Goal: Information Seeking & Learning: Learn about a topic

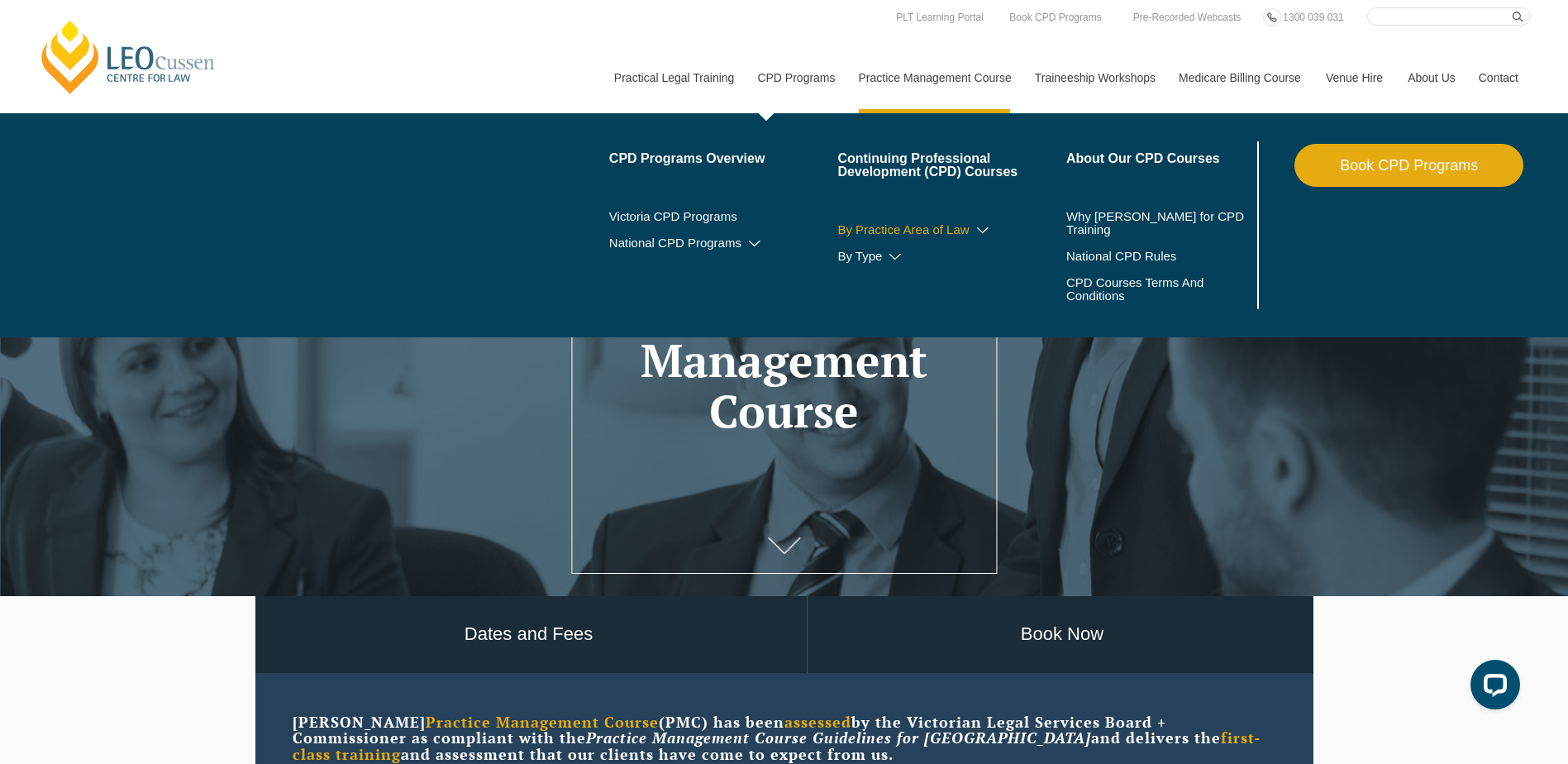
click at [969, 229] on link "By Practice Area of Law" at bounding box center [951, 229] width 229 height 13
click at [981, 228] on icon at bounding box center [983, 230] width 16 height 12
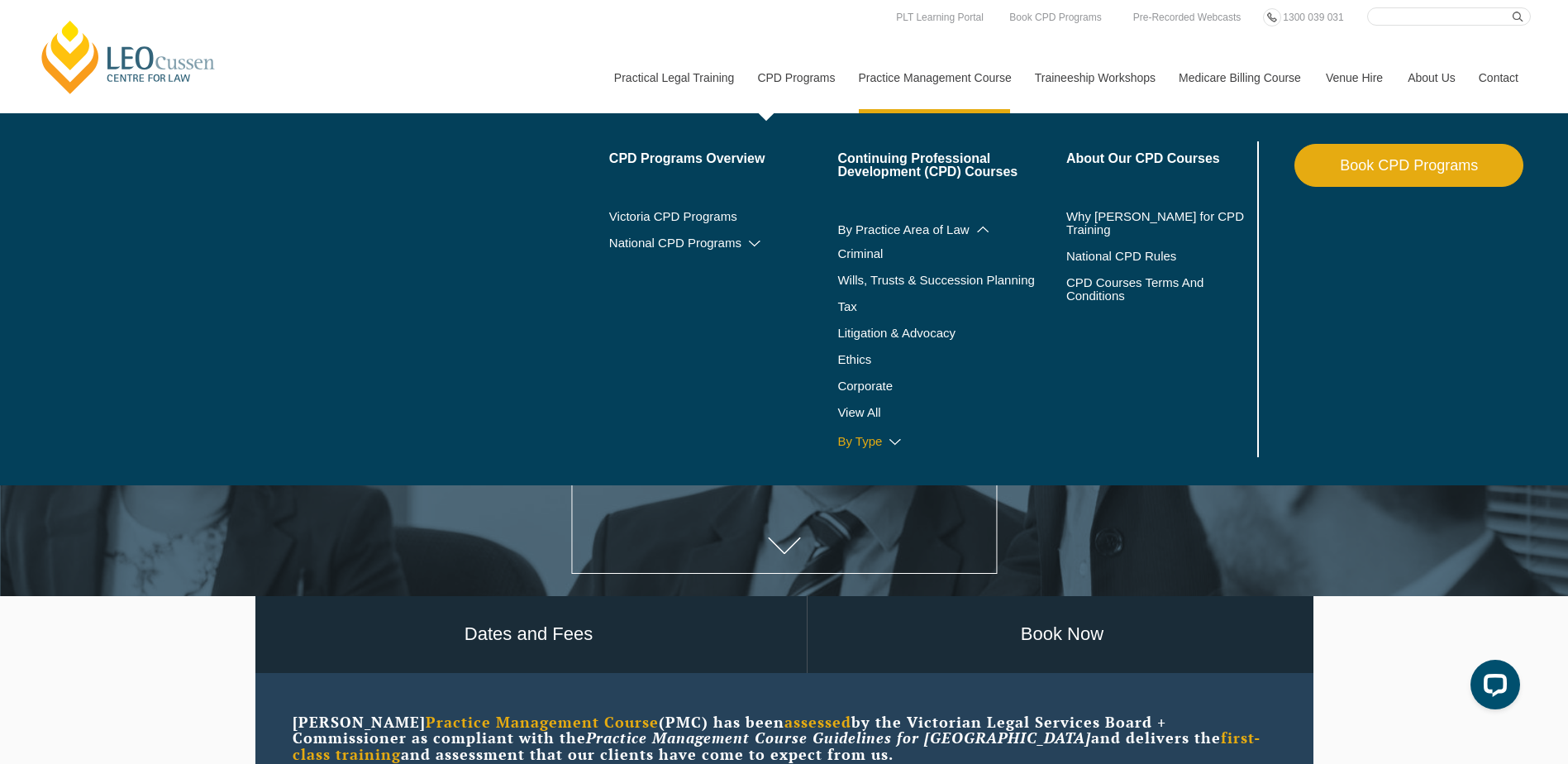
click at [895, 441] on icon at bounding box center [895, 442] width 16 height 12
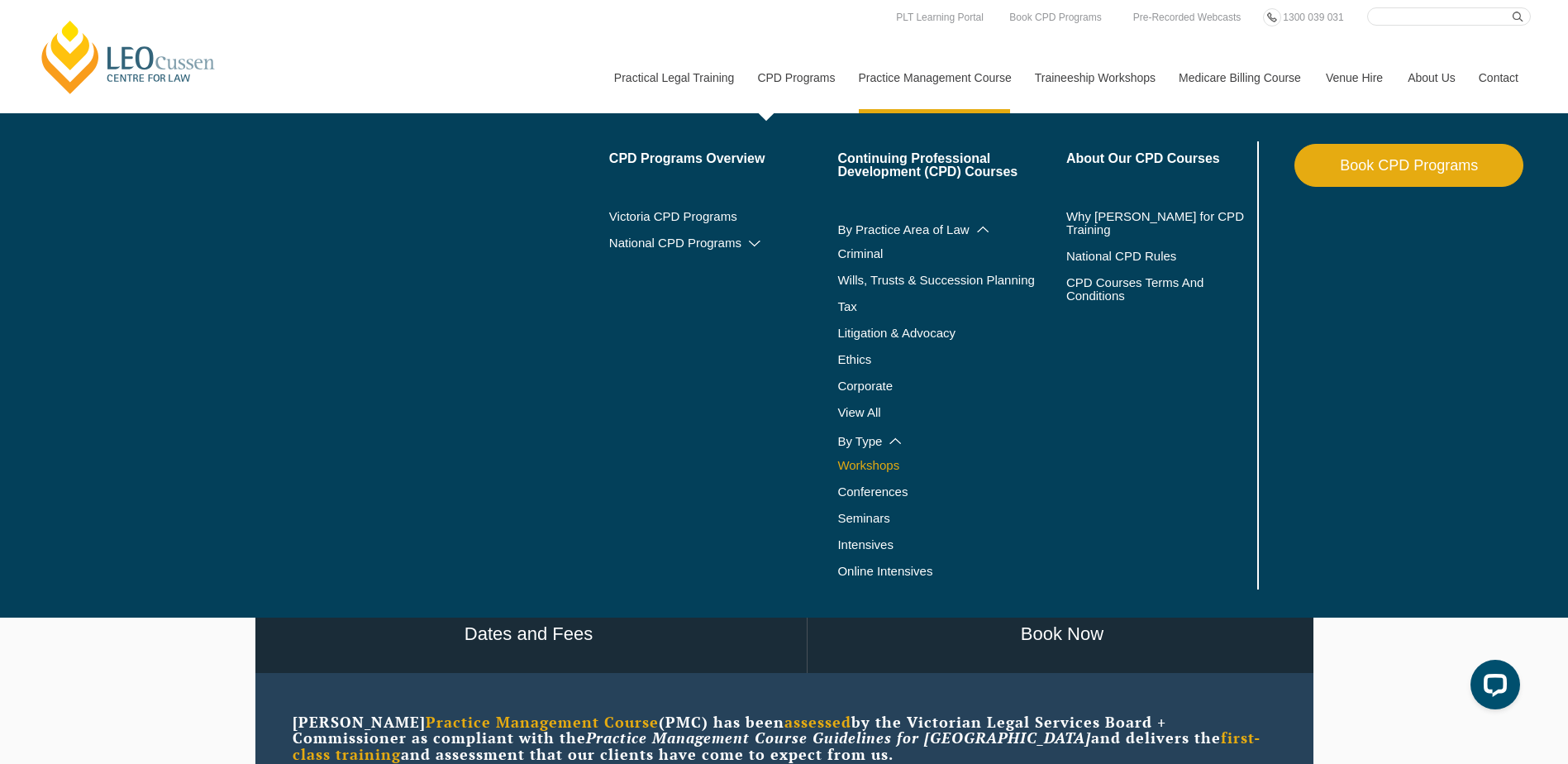
click at [871, 466] on link "Workshops" at bounding box center [951, 466] width 229 height 13
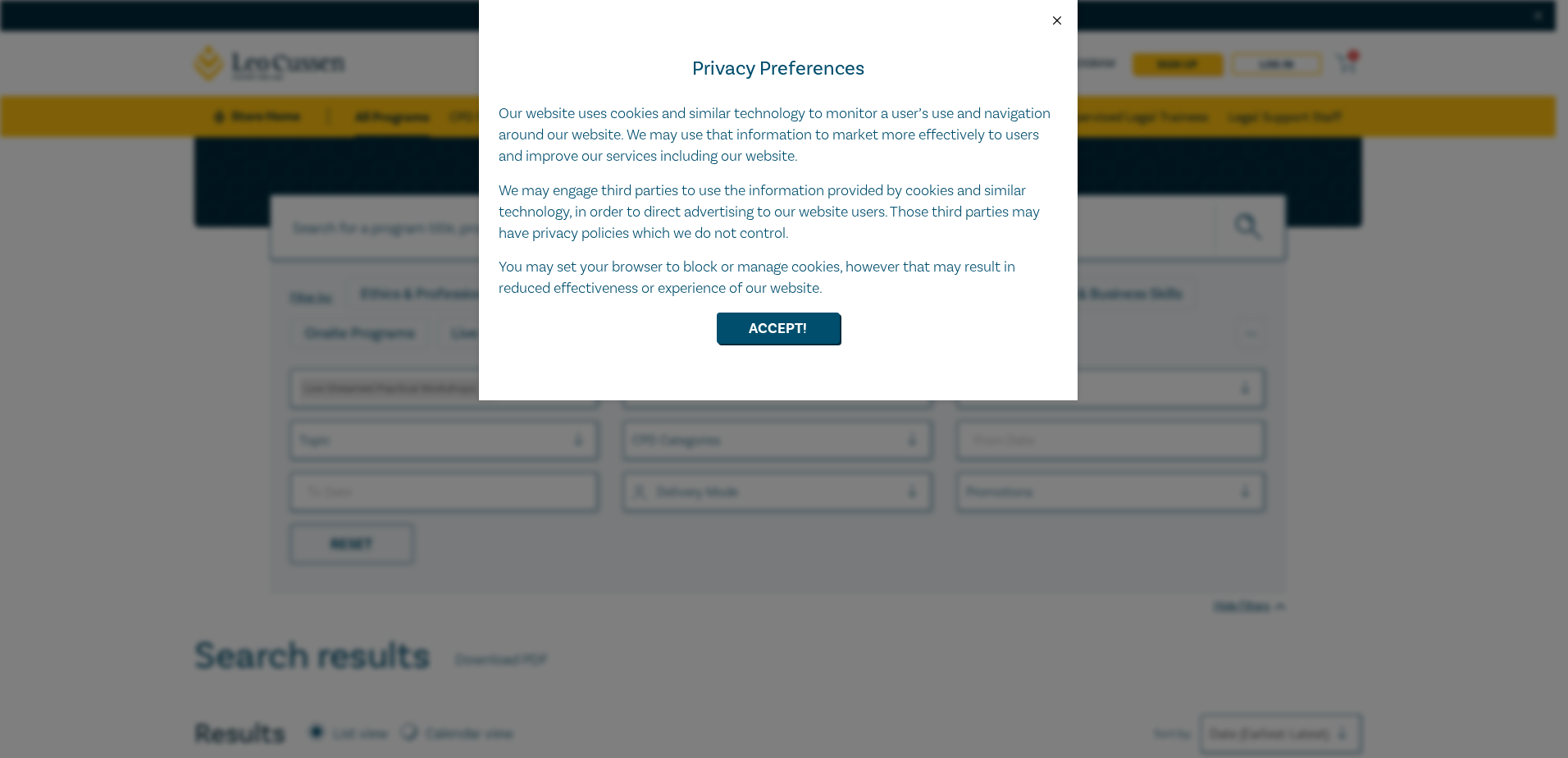
click at [1063, 19] on button "Close" at bounding box center [1057, 20] width 14 height 14
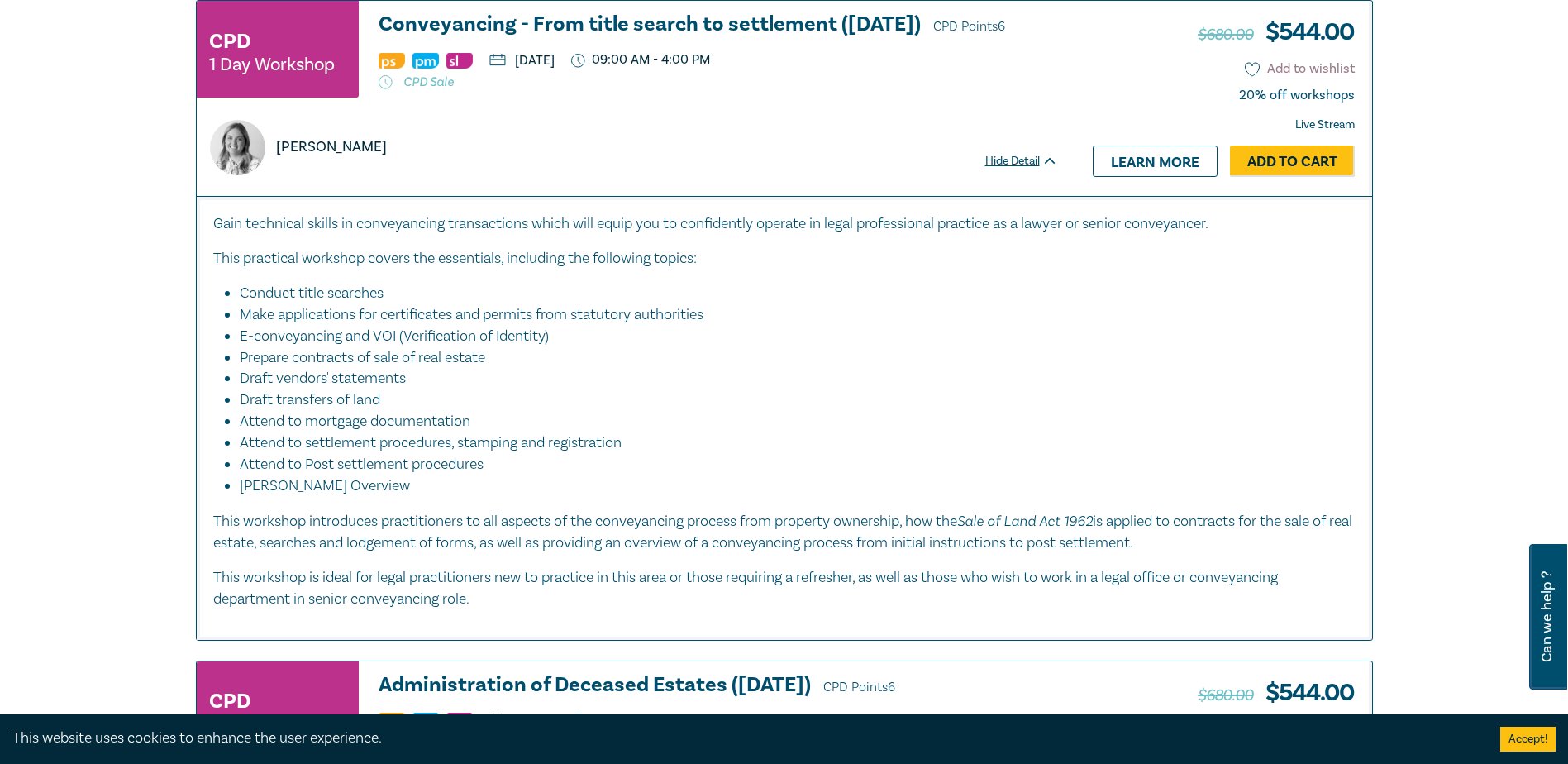
scroll to position [4298, 0]
click at [1124, 178] on link "Learn more" at bounding box center [1155, 162] width 125 height 31
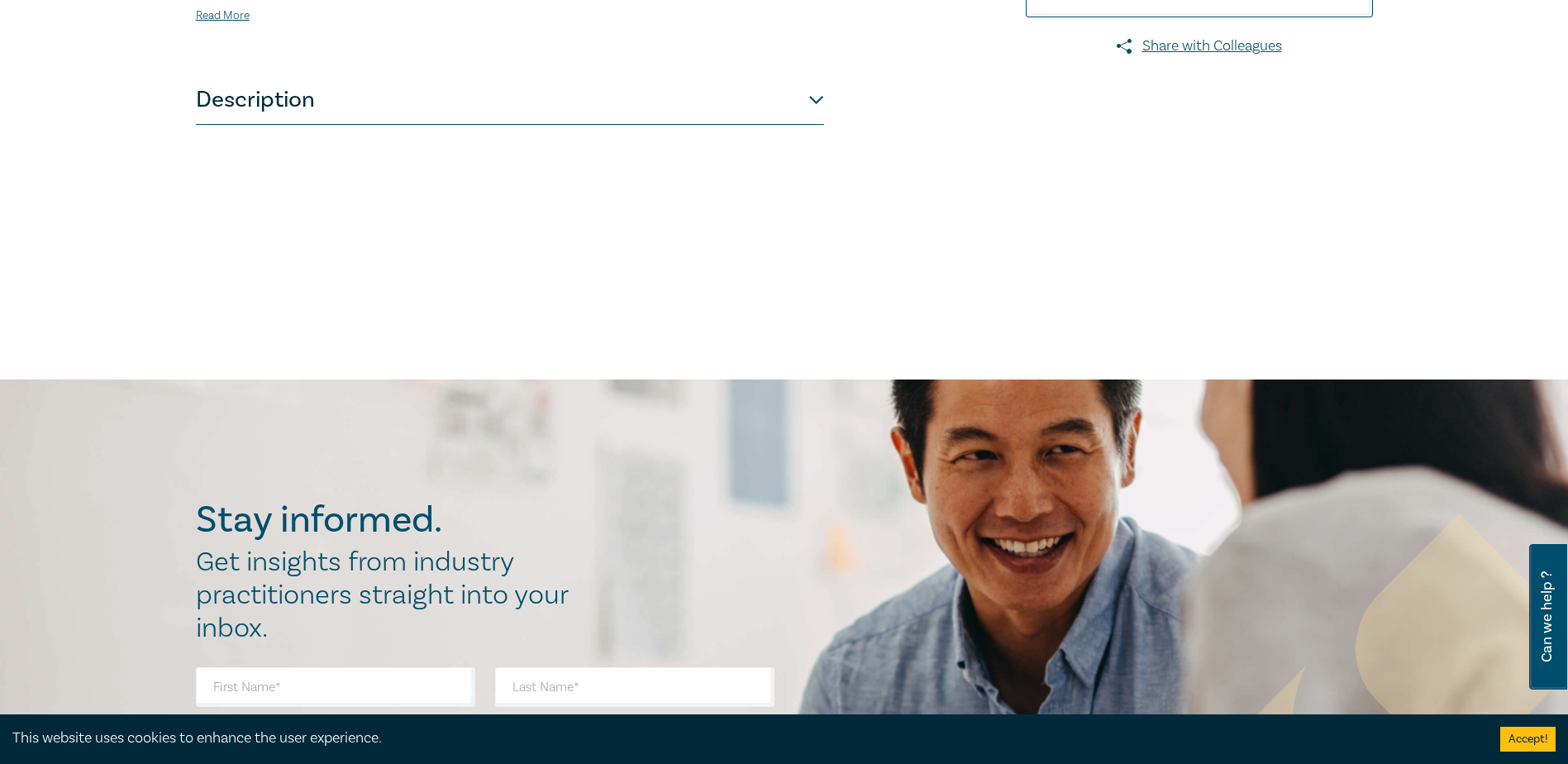
scroll to position [744, 0]
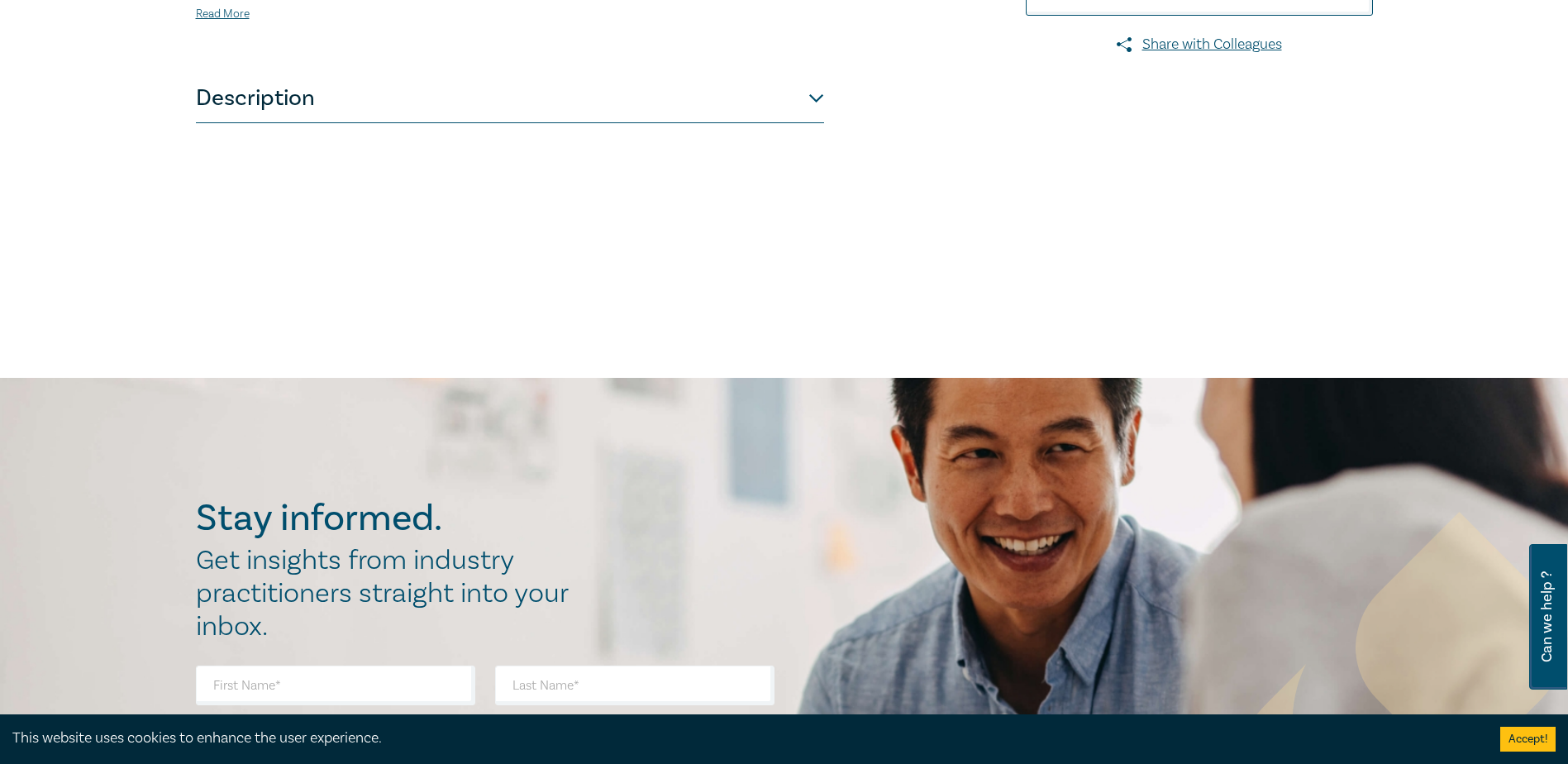
click at [816, 80] on button "Description" at bounding box center [510, 99] width 628 height 49
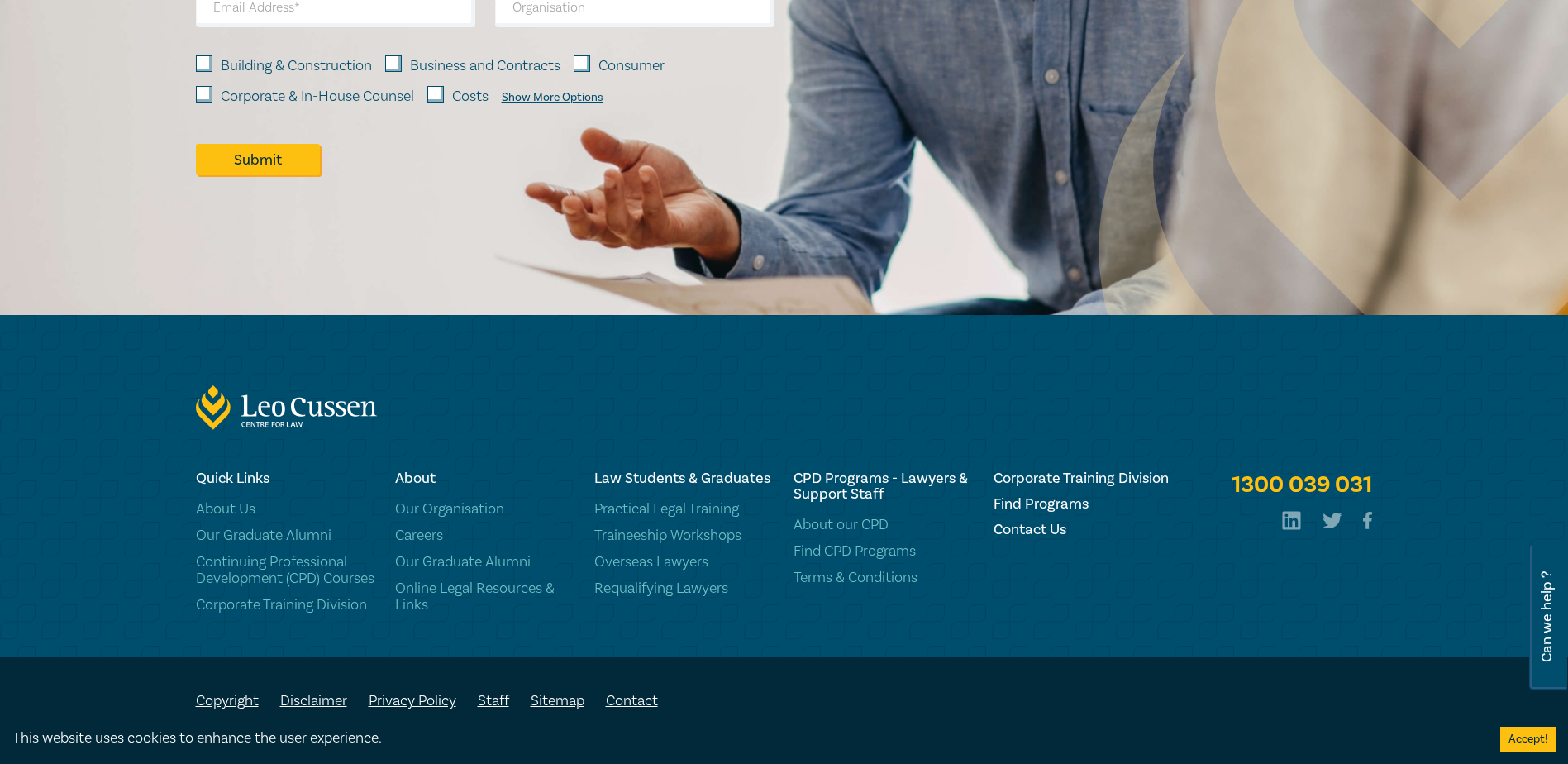
scroll to position [1536, 0]
click at [626, 501] on link "Practical Legal Training" at bounding box center [684, 509] width 180 height 16
